Goal: Feedback & Contribution: Contribute content

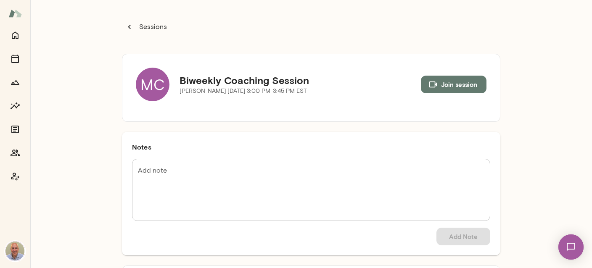
click at [131, 27] on icon "button" at bounding box center [129, 26] width 9 height 9
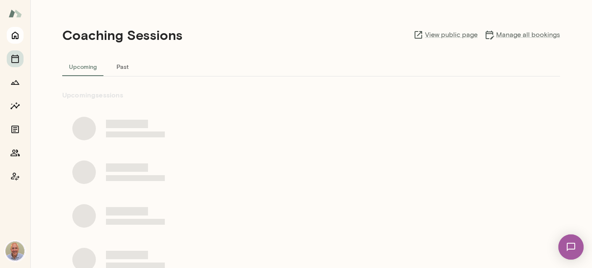
click at [18, 34] on icon "Home" at bounding box center [15, 35] width 10 height 10
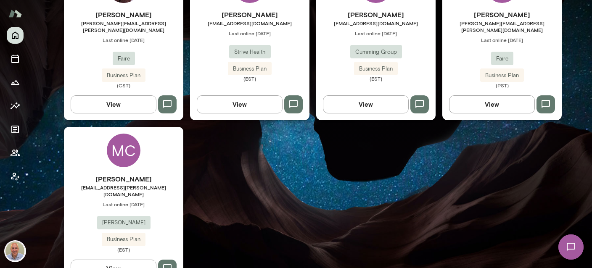
scroll to position [461, 0]
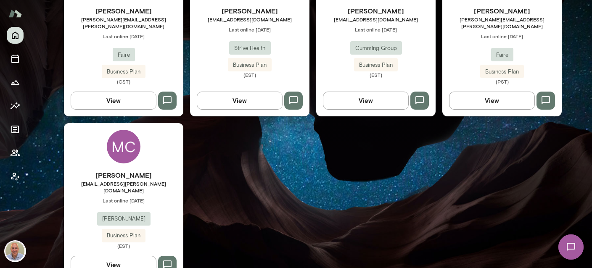
click at [150, 170] on h6 "[PERSON_NAME]" at bounding box center [123, 175] width 119 height 10
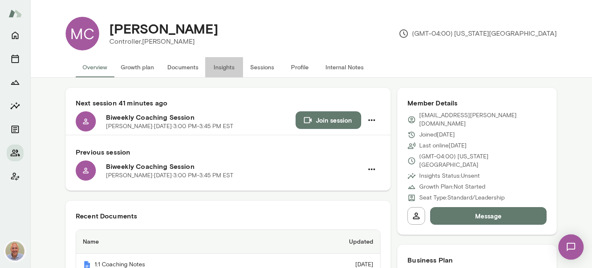
click at [212, 69] on button "Insights" at bounding box center [224, 67] width 38 height 20
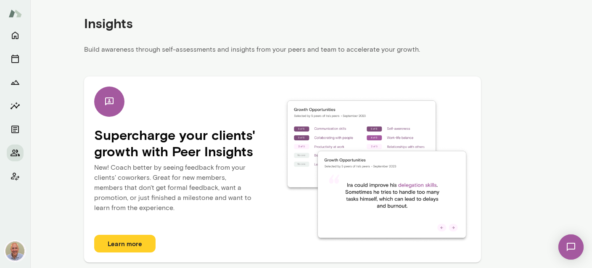
scroll to position [91, 0]
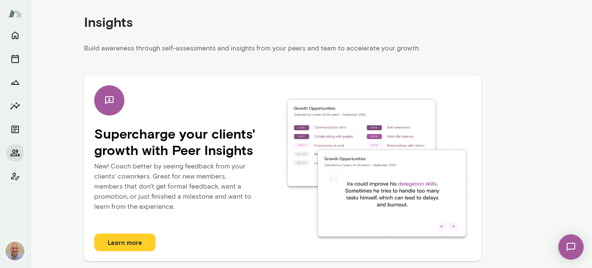
click at [570, 241] on img at bounding box center [571, 247] width 34 height 34
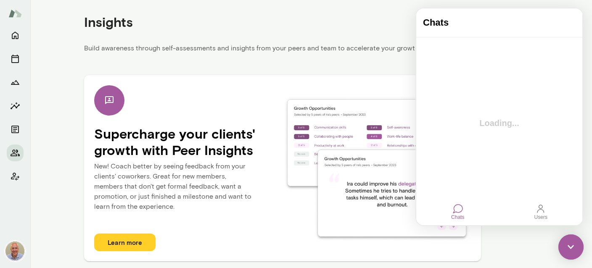
scroll to position [0, 0]
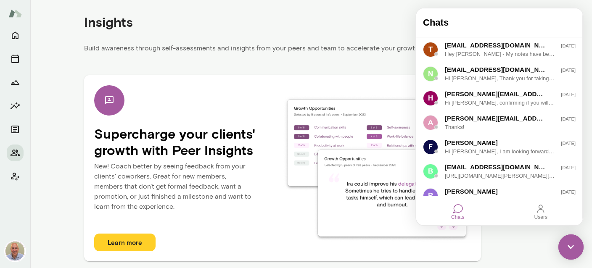
click at [447, 208] on div "Chats Users" at bounding box center [499, 212] width 166 height 27
click at [465, 214] on div "Chats" at bounding box center [458, 212] width 20 height 23
click at [462, 209] on div at bounding box center [458, 209] width 10 height 10
click at [538, 213] on div at bounding box center [541, 209] width 10 height 10
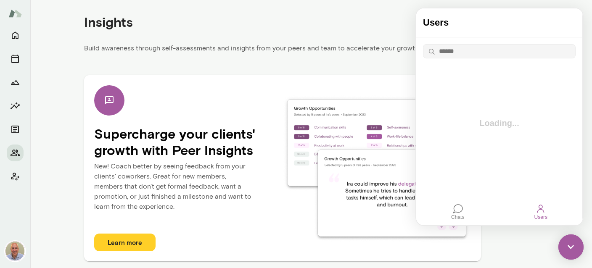
click at [434, 51] on button "button" at bounding box center [429, 51] width 13 height 14
click at [447, 52] on input "text" at bounding box center [506, 51] width 140 height 14
click at [432, 50] on button "button" at bounding box center [429, 51] width 13 height 14
click at [439, 53] on input "***" at bounding box center [506, 51] width 140 height 14
type input "*"
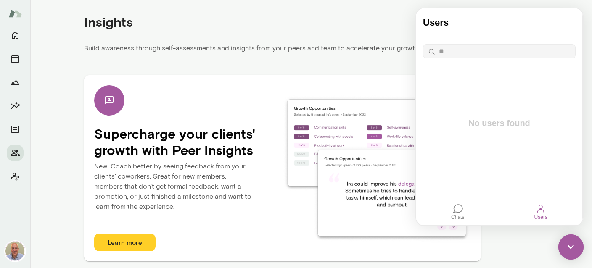
click at [439, 51] on input "**" at bounding box center [506, 51] width 140 height 14
type input "***"
click at [546, 212] on div "Users" at bounding box center [541, 212] width 20 height 23
click at [545, 215] on div "Users" at bounding box center [541, 217] width 13 height 6
click at [17, 36] on icon "Home" at bounding box center [15, 35] width 10 height 10
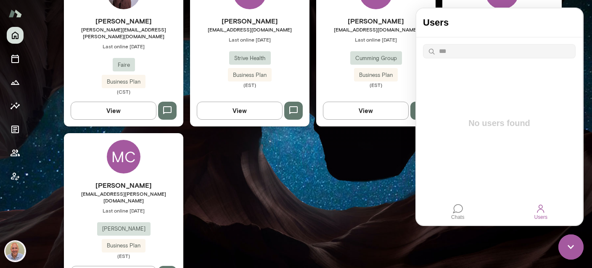
scroll to position [488, 0]
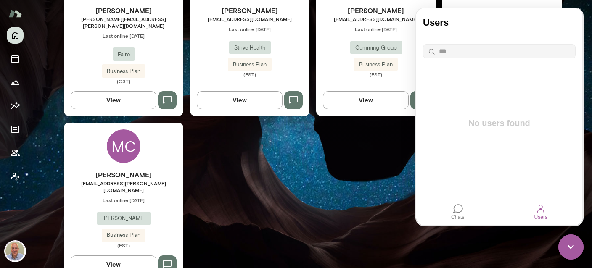
click at [173, 256] on button "button" at bounding box center [167, 265] width 19 height 18
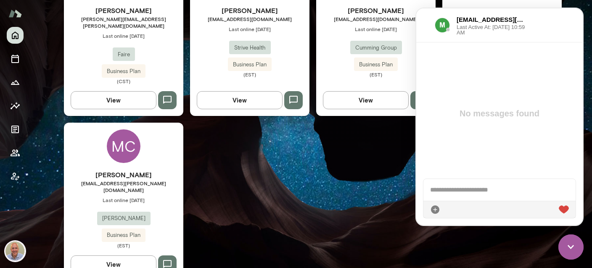
click at [492, 210] on div at bounding box center [500, 209] width 152 height 17
click at [485, 189] on div at bounding box center [500, 190] width 152 height 22
click at [430, 192] on div "******" at bounding box center [500, 190] width 153 height 22
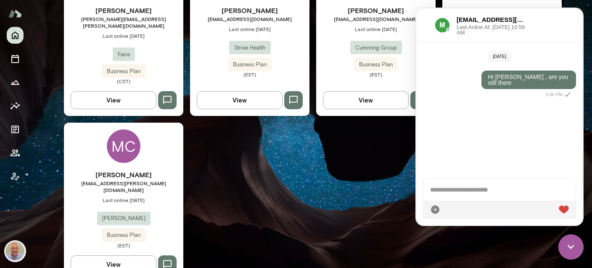
click at [335, 161] on div "TB [PERSON_NAME] [EMAIL_ADDRESS][DOMAIN_NAME] Last online [DATE] Splash Busines…" at bounding box center [313, 37] width 498 height 486
click at [148, 170] on h6 "[PERSON_NAME]" at bounding box center [123, 175] width 119 height 10
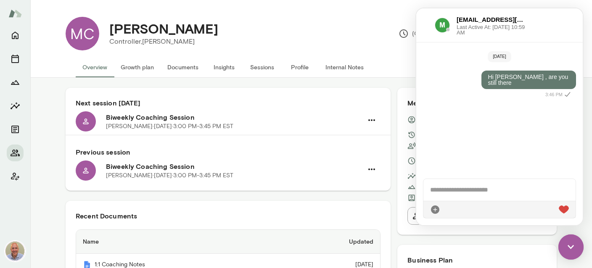
click at [573, 251] on img at bounding box center [571, 247] width 25 height 25
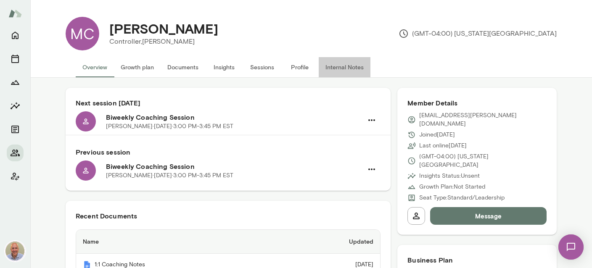
click at [338, 68] on button "Internal Notes" at bounding box center [345, 67] width 52 height 20
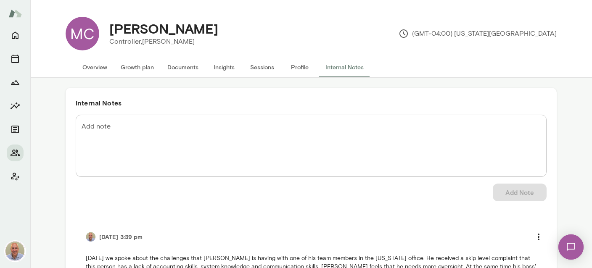
click at [228, 119] on div "* Add note" at bounding box center [311, 146] width 471 height 62
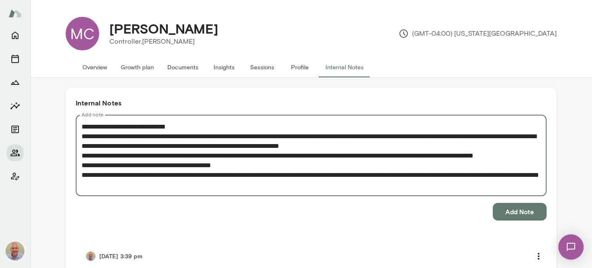
click at [225, 185] on textarea "**********" at bounding box center [311, 156] width 459 height 68
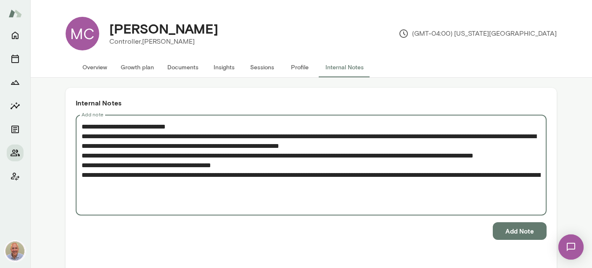
click at [141, 193] on textarea "**********" at bounding box center [311, 165] width 459 height 87
type textarea "**********"
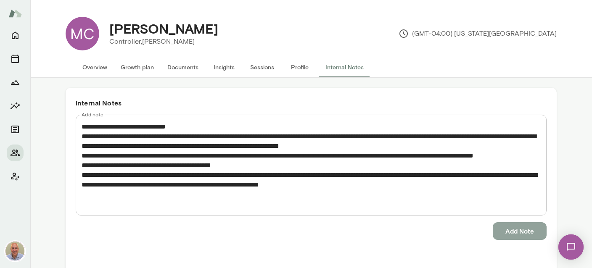
click at [541, 235] on button "Add Note" at bounding box center [520, 231] width 54 height 18
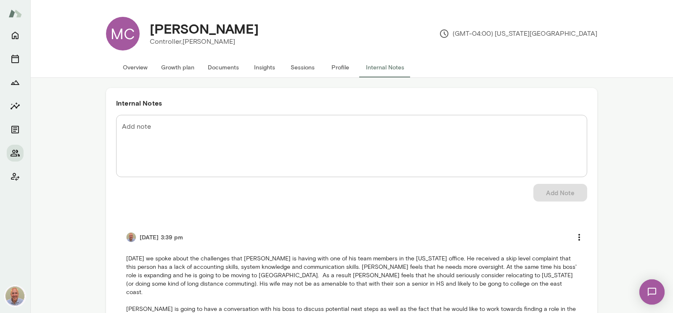
scroll to position [150, 0]
